Goal: Communication & Community: Answer question/provide support

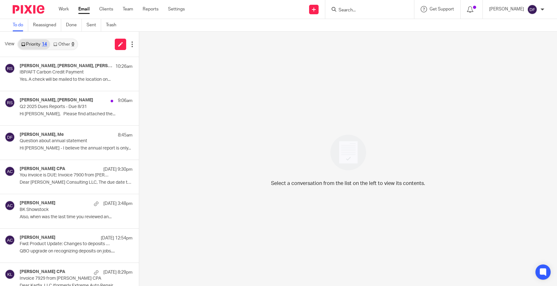
scroll to position [95, 0]
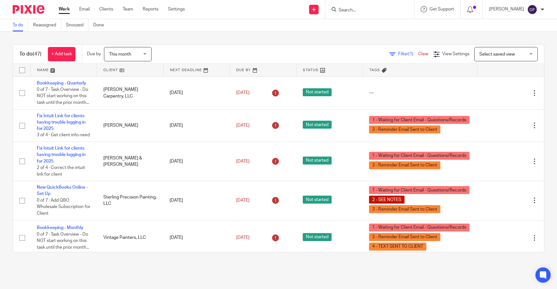
scroll to position [428, 0]
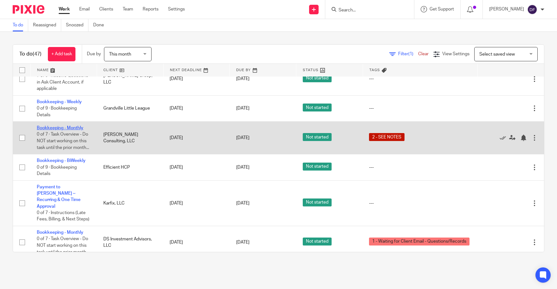
drag, startPoint x: 54, startPoint y: 161, endPoint x: 54, endPoint y: 164, distance: 3.5
click at [54, 154] on td "Bookkeeping - Monthly 0 of 7 · Task Overview - Do NOT start working on this tas…" at bounding box center [63, 137] width 67 height 33
click at [54, 130] on link "Bookkeeping - Monthly" at bounding box center [60, 128] width 47 height 4
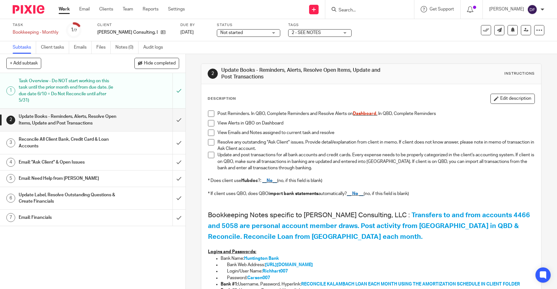
click at [95, 162] on h1 "Email: "Ask Client" & Open Issues" at bounding box center [68, 162] width 98 height 10
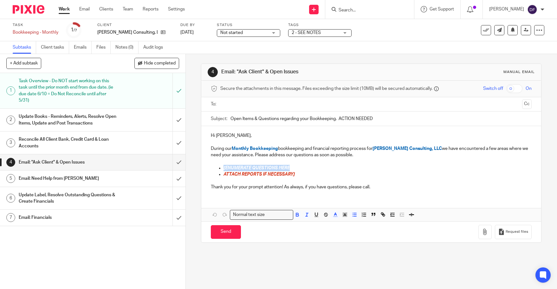
drag, startPoint x: 290, startPoint y: 166, endPoint x: 221, endPoint y: 170, distance: 68.7
click at [221, 170] on ul "[ENUMERATE QUESTIONS HERE ATTACH REPORTS IF NECESSARY]" at bounding box center [371, 171] width 321 height 13
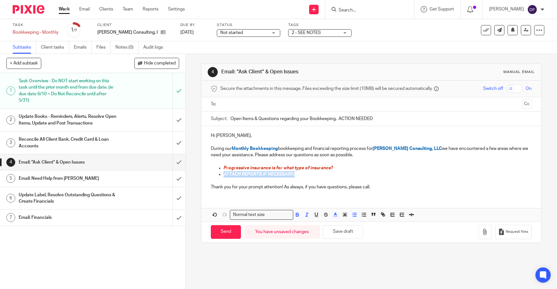
drag, startPoint x: 294, startPoint y: 173, endPoint x: 222, endPoint y: 176, distance: 72.1
click at [224, 176] on p "ATTACH REPORTS IF NECESSARY]" at bounding box center [378, 174] width 308 height 6
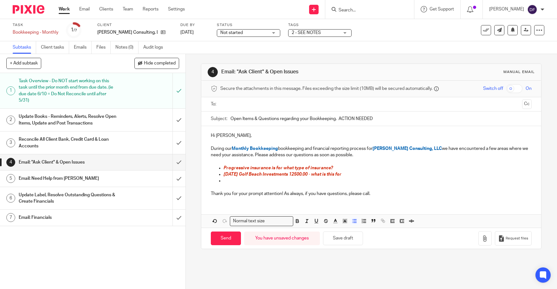
click at [238, 181] on p at bounding box center [378, 180] width 308 height 6
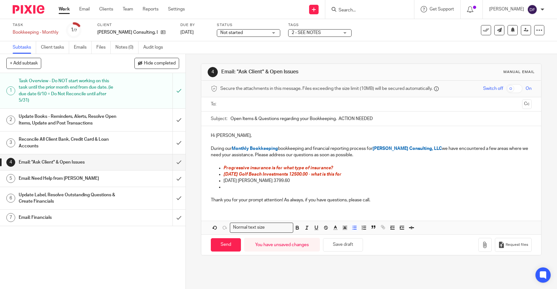
click at [231, 186] on p at bounding box center [378, 187] width 308 height 6
drag, startPoint x: 254, startPoint y: 187, endPoint x: 208, endPoint y: 187, distance: 45.7
click at [208, 187] on div "Hi [PERSON_NAME], During our Monthly Bookkeeping bookkeeping and financial repo…" at bounding box center [371, 167] width 340 height 82
drag, startPoint x: 291, startPoint y: 179, endPoint x: 226, endPoint y: 194, distance: 66.9
click at [220, 182] on ul "Progressive insurance is for what type of insurance? 8.1.25 Golf Beach Investme…" at bounding box center [371, 178] width 321 height 26
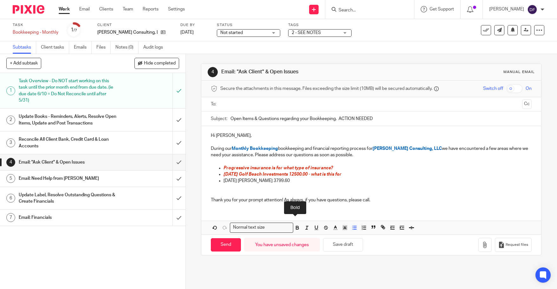
drag, startPoint x: 295, startPoint y: 228, endPoint x: 301, endPoint y: 228, distance: 5.7
click at [296, 228] on icon "button" at bounding box center [298, 228] width 6 height 6
click at [304, 228] on icon "button" at bounding box center [307, 228] width 6 height 6
click at [335, 228] on polyline "button" at bounding box center [335, 227] width 2 height 3
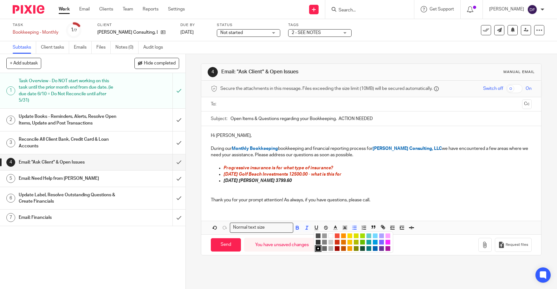
click at [335, 243] on li "color:#D33115" at bounding box center [337, 241] width 5 height 5
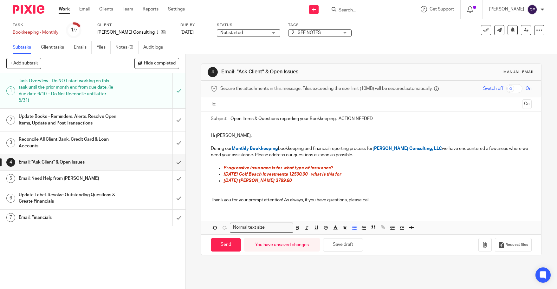
click at [366, 189] on p at bounding box center [378, 187] width 308 height 6
click at [230, 103] on input "text" at bounding box center [371, 104] width 297 height 7
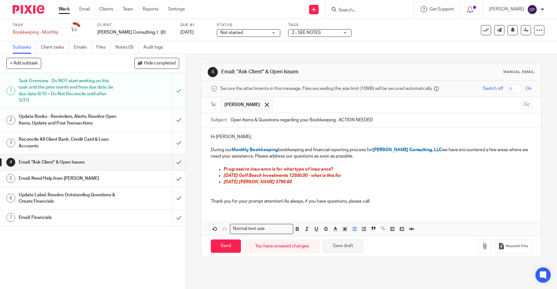
click at [346, 246] on button "Save draft" at bounding box center [343, 246] width 40 height 14
click at [310, 185] on p "7.29.25 Jacob Davidson 3799.60" at bounding box center [378, 182] width 308 height 6
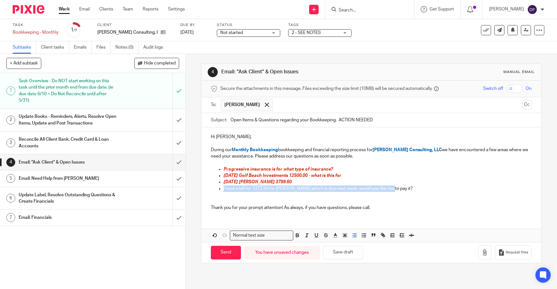
drag, startPoint x: 383, startPoint y: 189, endPoint x: 220, endPoint y: 188, distance: 163.4
click at [220, 188] on ul "Progressive insurance is for what type of insurance? 8.1.25 Golf Beach Investme…" at bounding box center [371, 182] width 321 height 32
drag, startPoint x: 295, startPoint y: 235, endPoint x: 307, endPoint y: 235, distance: 11.4
click at [298, 235] on icon "button" at bounding box center [298, 235] width 6 height 6
click at [306, 235] on icon "button" at bounding box center [307, 235] width 6 height 6
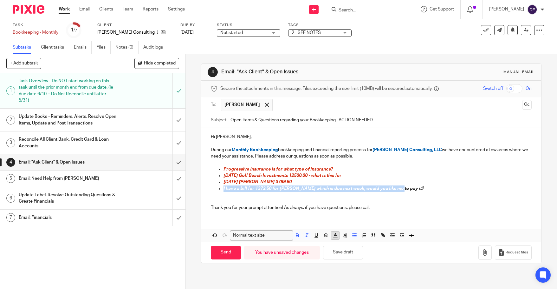
click at [333, 233] on icon "button" at bounding box center [336, 235] width 6 height 6
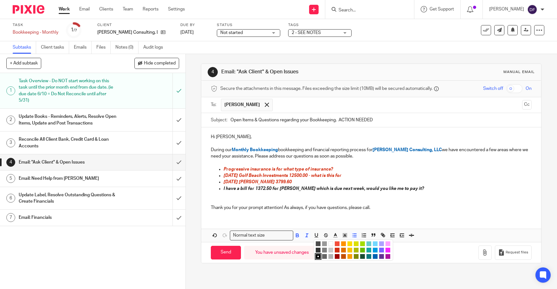
click at [335, 249] on li "color:#D33115" at bounding box center [337, 249] width 5 height 5
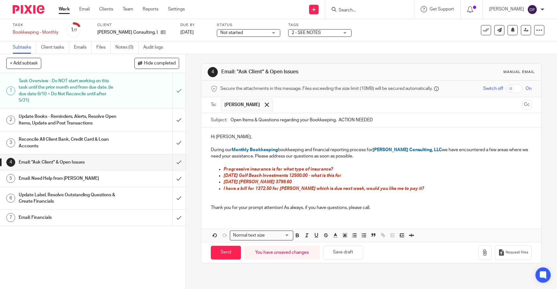
click at [400, 202] on p at bounding box center [371, 201] width 321 height 6
click at [296, 180] on p "7.29.25 Jacob Davidson 3799.60" at bounding box center [378, 182] width 308 height 6
drag, startPoint x: 298, startPoint y: 183, endPoint x: 301, endPoint y: 183, distance: 3.5
click at [301, 183] on p "7.29.25 Jacob Davidson 3799.60" at bounding box center [378, 182] width 308 height 6
click at [345, 249] on button "Save draft" at bounding box center [343, 253] width 40 height 14
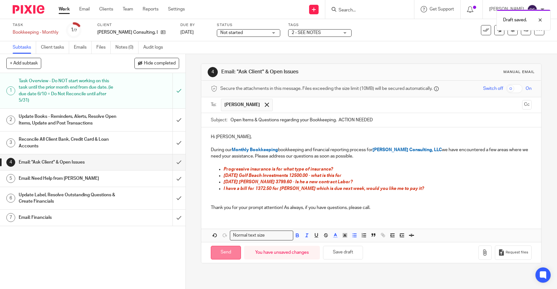
click at [225, 252] on input "Send" at bounding box center [226, 253] width 30 height 14
type input "Sent"
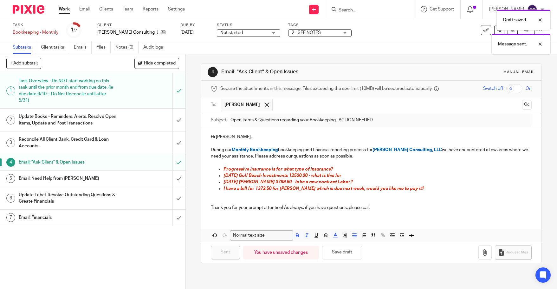
click at [316, 30] on div "Draft saved. Message sent." at bounding box center [415, 30] width 272 height 48
click at [330, 32] on div "Draft saved. Message sent." at bounding box center [415, 30] width 272 height 48
click at [333, 34] on div "2 - SEE NOTES" at bounding box center [319, 33] width 63 height 8
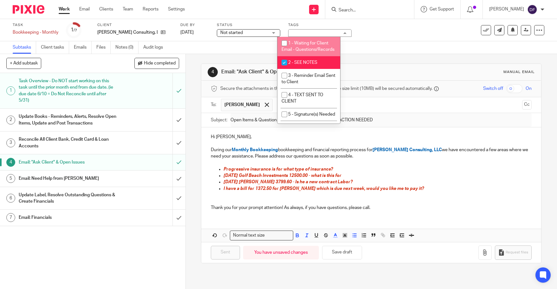
click at [317, 43] on span "1 - Waiting for Client Email - Questions/Records" at bounding box center [308, 46] width 53 height 11
checkbox input "true"
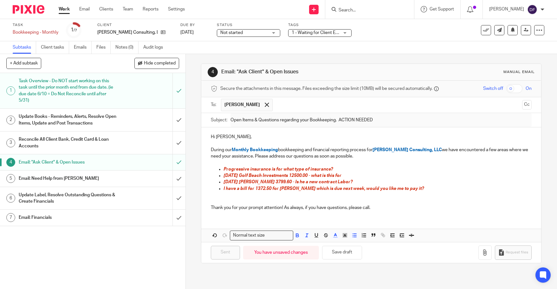
drag, startPoint x: 375, startPoint y: 37, endPoint x: 307, endPoint y: 41, distance: 67.7
click at [374, 37] on div "Task Bookkeeping - Monthly Save Bookkeeping - Monthly 1 /7 Client Richhart Cons…" at bounding box center [234, 30] width 443 height 15
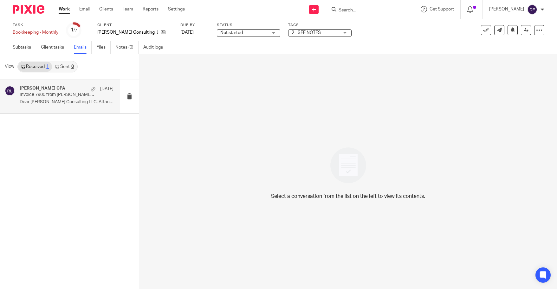
click at [52, 100] on p "Dear [PERSON_NAME] Consulting LLC, Attached is your..." at bounding box center [67, 101] width 94 height 5
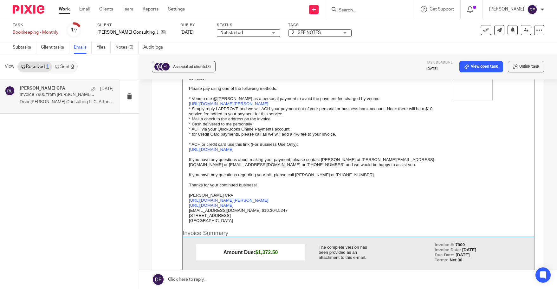
scroll to position [95, 0]
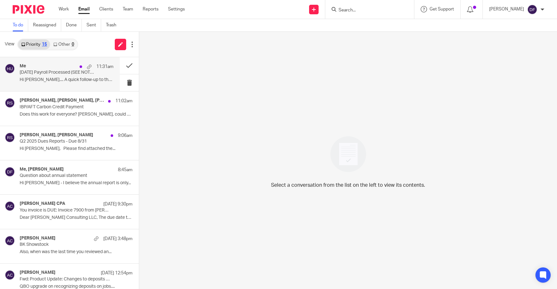
click at [44, 75] on p "08.22.25 Payroll Processed (SEE NOTES)" at bounding box center [57, 72] width 75 height 5
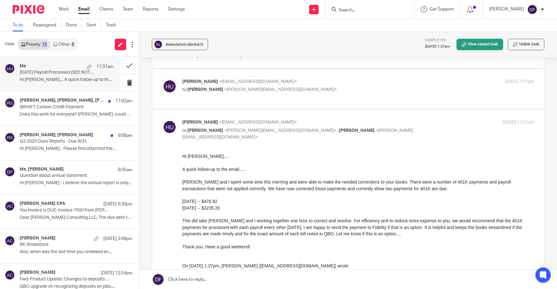
scroll to position [63, 0]
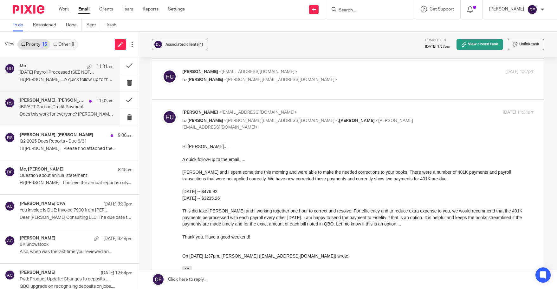
click at [63, 114] on p "Does this work for everyone? Rachel, could you..." at bounding box center [67, 114] width 94 height 5
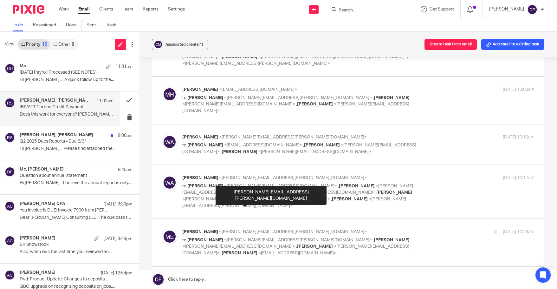
scroll to position [190, 0]
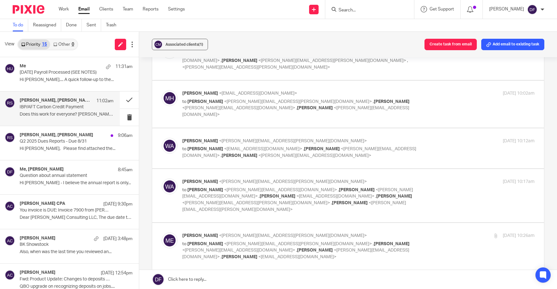
click at [441, 232] on div "Aug 15, 2025 10:26am" at bounding box center [475, 235] width 117 height 7
checkbox input "true"
click at [431, 178] on div "Weiser, Adam <adam.weiser@installed.net> to Donna Ferguson <donna@amylcpa.com> …" at bounding box center [358, 195] width 352 height 34
checkbox input "true"
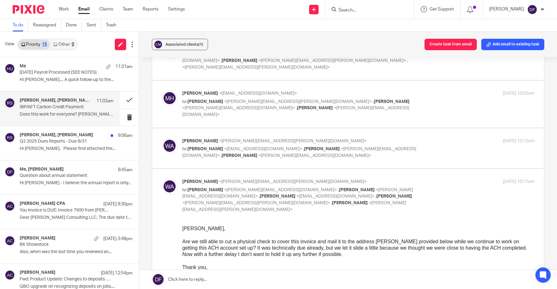
click at [430, 138] on div "Weiser, Adam <adam.weiser@installed.net> to Matt Henderson <mphenderson@nuwool.…" at bounding box center [358, 148] width 352 height 21
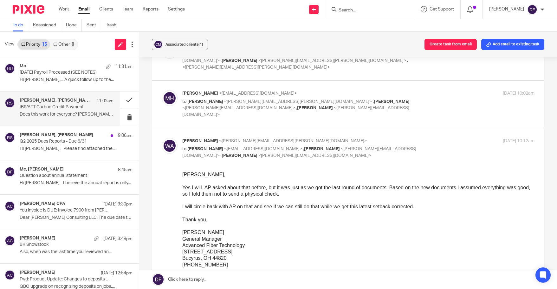
click at [430, 138] on div "Weiser, Adam <adam.weiser@installed.net> to Matt Henderson <mphenderson@nuwool.…" at bounding box center [358, 148] width 352 height 21
checkbox input "false"
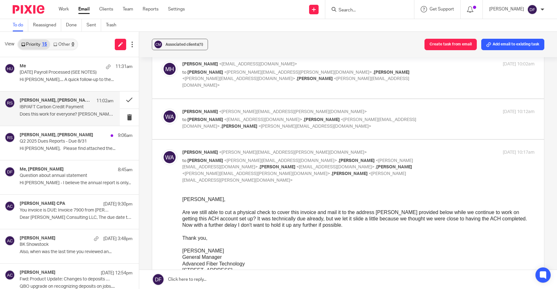
scroll to position [222, 0]
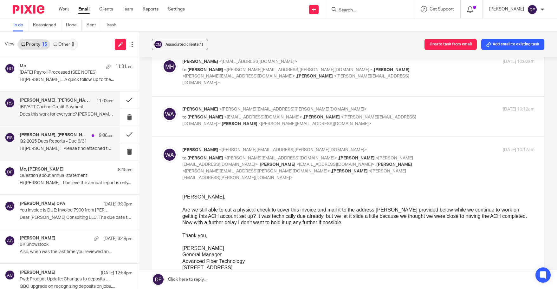
click at [28, 141] on p "Q2 2025 Dues Reports - Due 8/31" at bounding box center [57, 141] width 75 height 5
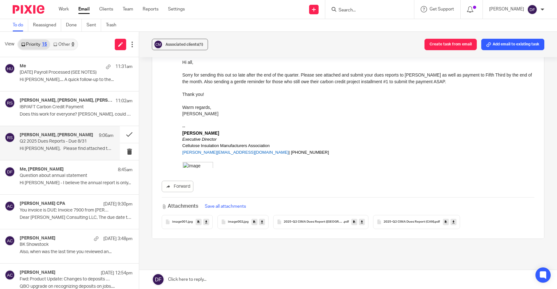
scroll to position [509, 0]
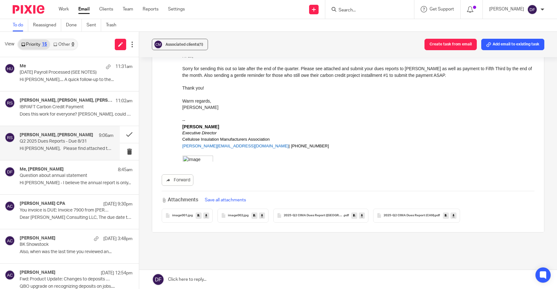
click at [361, 213] on icon at bounding box center [362, 215] width 2 height 5
click at [451, 212] on link at bounding box center [454, 215] width 6 height 6
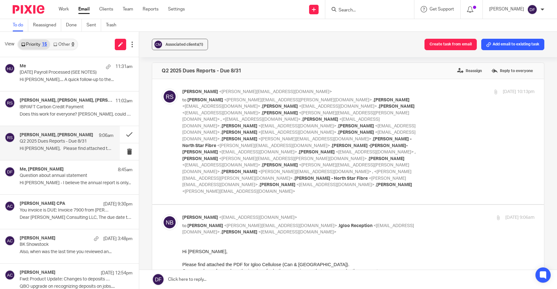
scroll to position [0, 0]
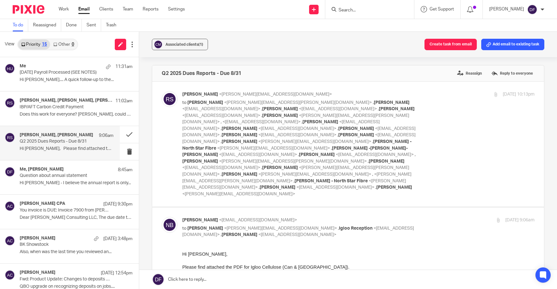
click at [243, 279] on link at bounding box center [348, 279] width 418 height 19
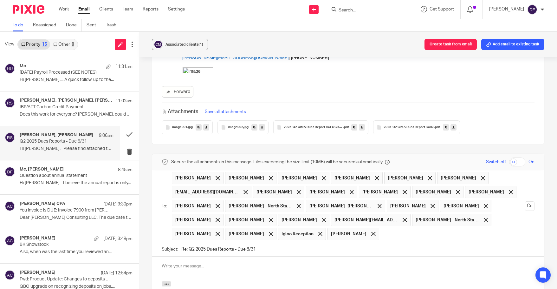
scroll to position [612, 0]
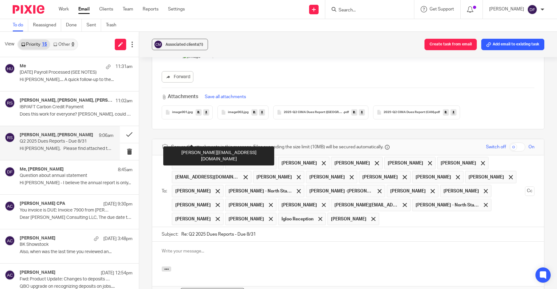
click at [206, 150] on div "rachel@cellulose.org" at bounding box center [218, 155] width 111 height 19
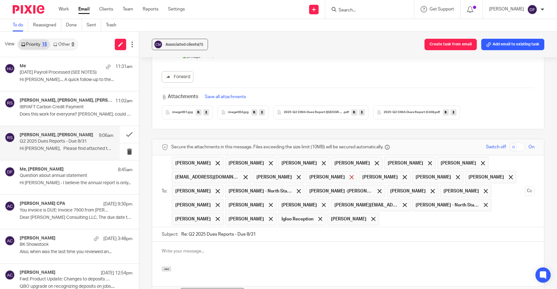
click at [350, 175] on span at bounding box center [352, 177] width 4 height 4
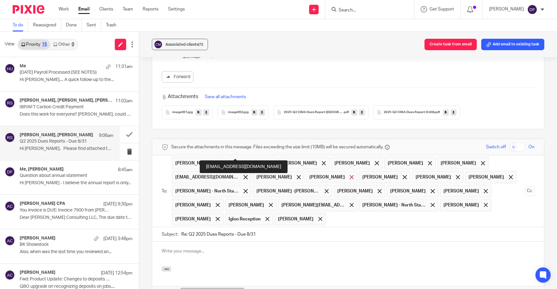
click at [348, 172] on div at bounding box center [351, 177] width 7 height 10
click at [359, 171] on span "Andrew Molcar" at bounding box center [384, 177] width 51 height 12
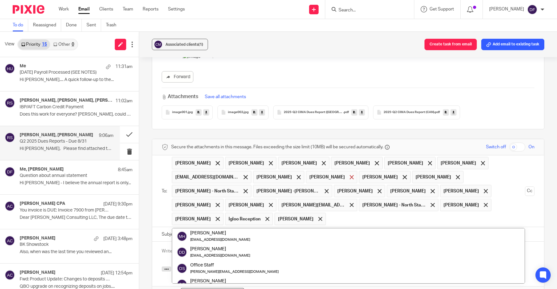
click at [350, 175] on span at bounding box center [352, 177] width 4 height 4
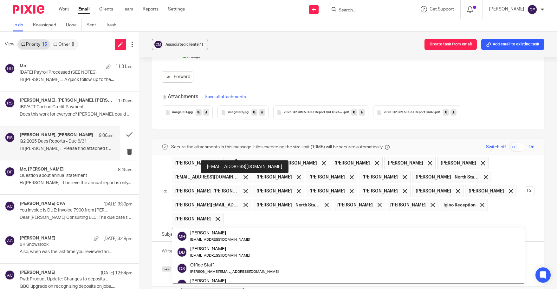
click at [306, 171] on span "Andrew Molcar" at bounding box center [331, 177] width 51 height 12
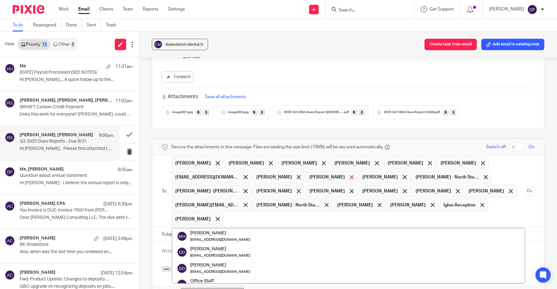
click at [350, 175] on span at bounding box center [352, 177] width 4 height 4
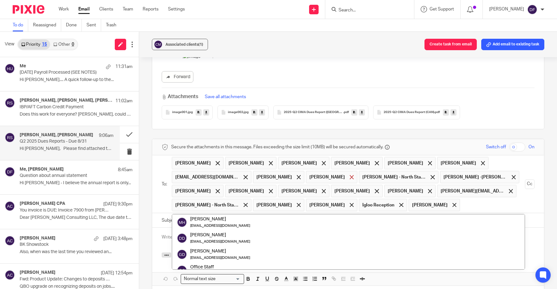
click at [350, 175] on span at bounding box center [352, 177] width 4 height 4
click at [253, 171] on span "Ron Morgan" at bounding box center [278, 177] width 51 height 12
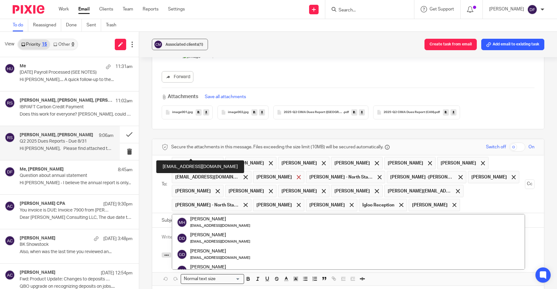
click at [297, 175] on span at bounding box center [299, 177] width 4 height 4
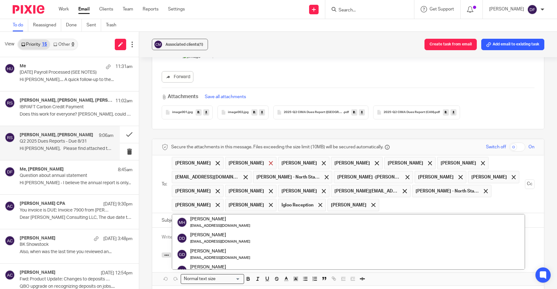
click at [269, 161] on span at bounding box center [271, 163] width 4 height 4
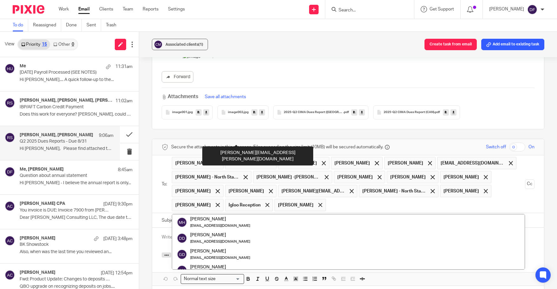
click at [269, 161] on span at bounding box center [271, 163] width 4 height 4
click at [251, 155] on ul "Rachel Stern Dave Bell Shan Maitra Witt, Joe kimallsop@teamwifi.net Garth Vande…" at bounding box center [348, 183] width 353 height 57
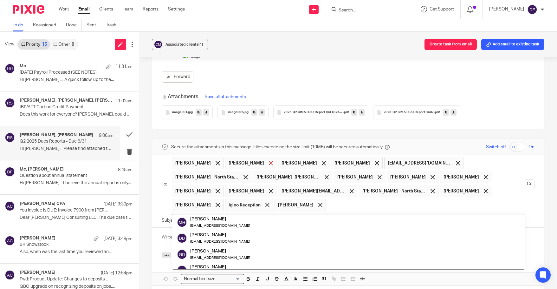
click at [269, 161] on span at bounding box center [271, 163] width 4 height 4
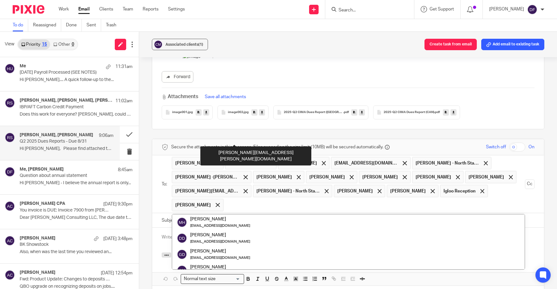
click at [269, 161] on span at bounding box center [271, 163] width 4 height 4
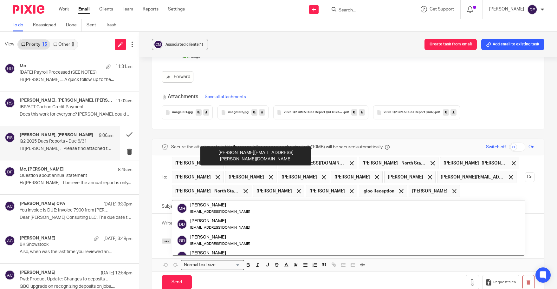
click at [269, 161] on span at bounding box center [271, 163] width 4 height 4
click at [245, 160] on span "kimallsop@teamwifi.net" at bounding box center [260, 163] width 63 height 6
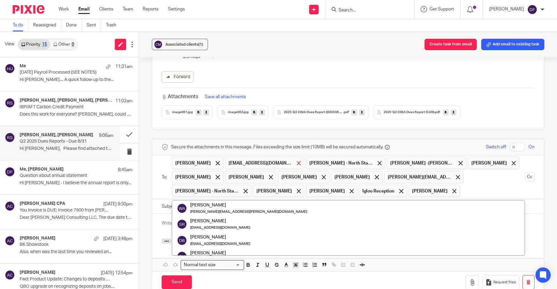
click at [297, 161] on span at bounding box center [299, 163] width 4 height 4
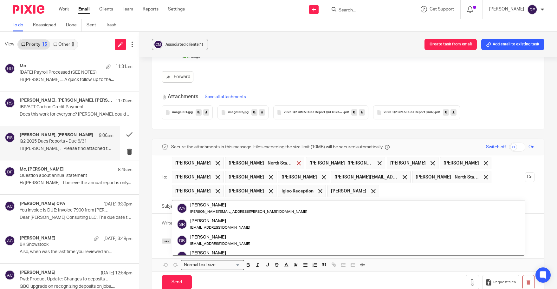
click at [295, 158] on div at bounding box center [298, 163] width 7 height 10
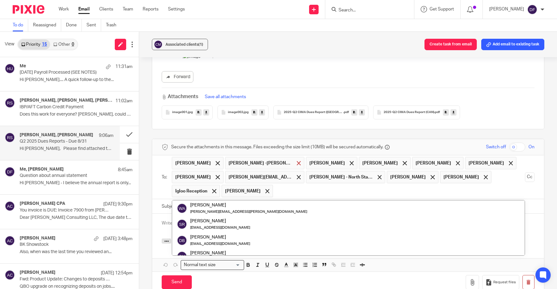
click at [297, 161] on span at bounding box center [299, 163] width 4 height 4
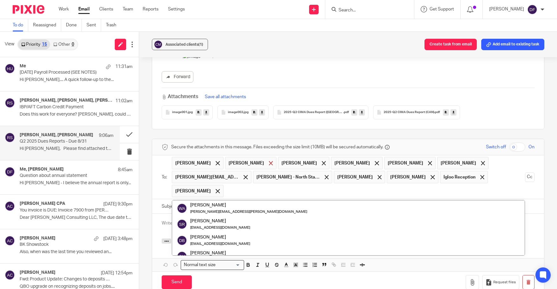
click at [269, 161] on span at bounding box center [271, 163] width 4 height 4
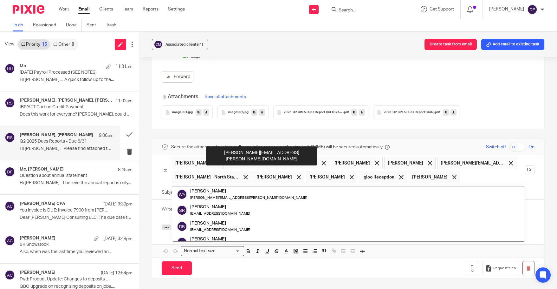
click at [267, 158] on div at bounding box center [270, 163] width 7 height 10
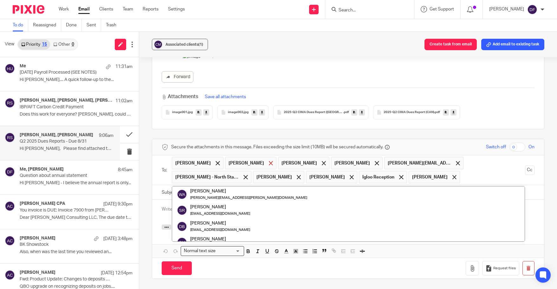
click at [269, 161] on span at bounding box center [271, 163] width 4 height 4
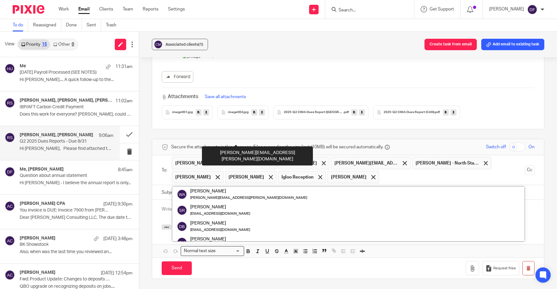
click at [267, 158] on div at bounding box center [270, 163] width 7 height 10
click at [269, 161] on span at bounding box center [271, 163] width 4 height 4
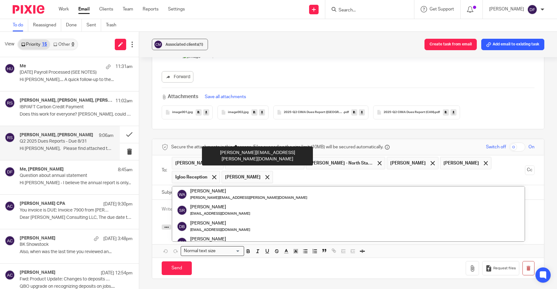
click at [297, 161] on span at bounding box center [299, 163] width 4 height 4
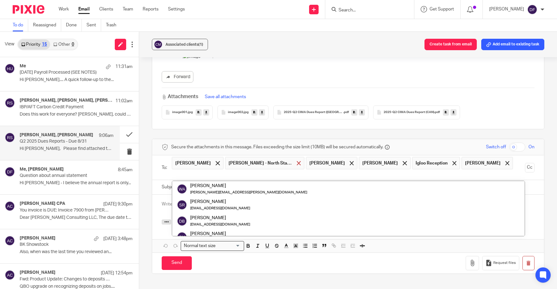
click at [297, 161] on span at bounding box center [299, 163] width 4 height 4
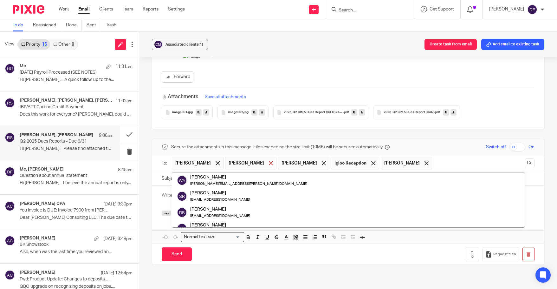
click at [269, 161] on span at bounding box center [271, 163] width 4 height 4
drag, startPoint x: 297, startPoint y: 136, endPoint x: 300, endPoint y: 136, distance: 3.8
click at [318, 161] on span at bounding box center [320, 163] width 4 height 4
click at [322, 161] on span at bounding box center [324, 163] width 4 height 4
click at [321, 157] on input "text" at bounding box center [401, 163] width 243 height 12
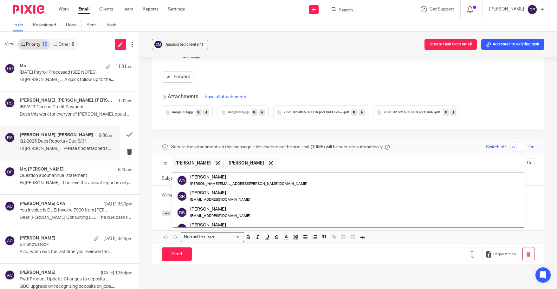
scroll to position [32, 0]
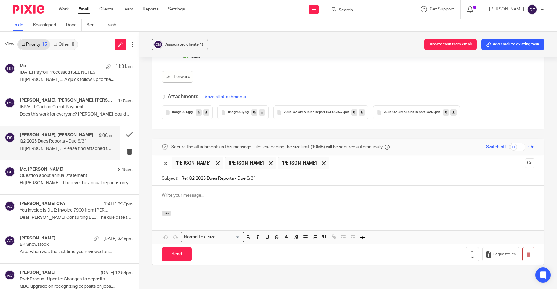
click at [273, 243] on div "Send You have unsaved changes Request files" at bounding box center [348, 253] width 392 height 21
click at [322, 161] on span at bounding box center [324, 163] width 4 height 4
click at [206, 192] on p at bounding box center [348, 195] width 373 height 6
click at [216, 161] on span at bounding box center [218, 163] width 4 height 4
click at [175, 192] on p at bounding box center [348, 195] width 373 height 6
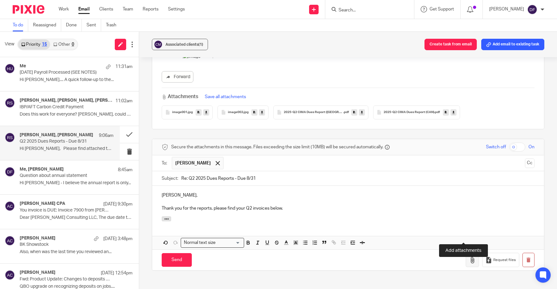
click at [469, 257] on icon "button" at bounding box center [472, 260] width 6 height 6
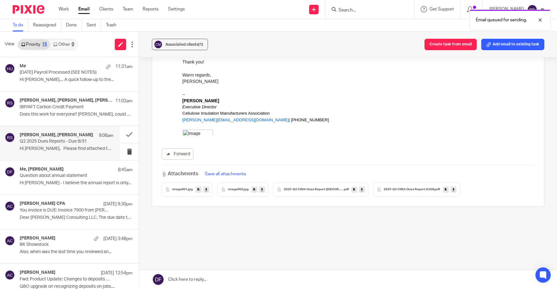
scroll to position [509, 0]
